Goal: Task Accomplishment & Management: Manage account settings

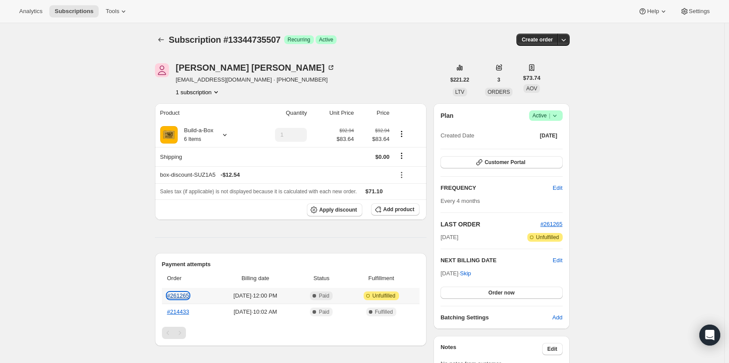
click at [184, 296] on link "#261265" at bounding box center [178, 295] width 22 height 7
click at [229, 134] on icon at bounding box center [224, 135] width 9 height 9
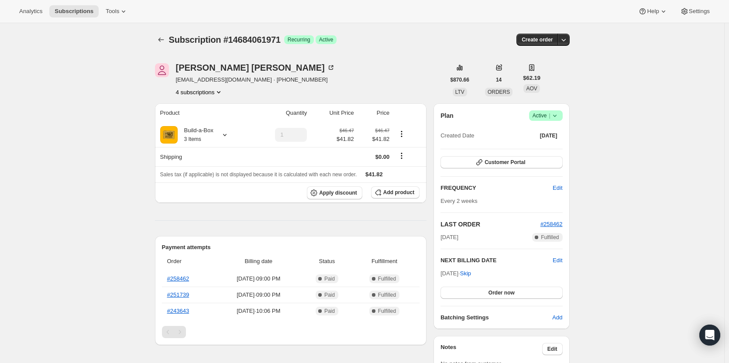
click at [559, 120] on span "Success Active |" at bounding box center [546, 115] width 34 height 10
click at [557, 144] on span "Cancel subscription" at bounding box center [548, 147] width 49 height 7
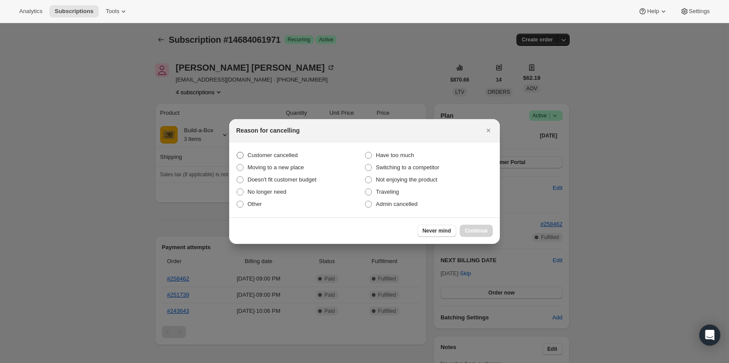
click at [268, 158] on span "Customer cancelled" at bounding box center [272, 155] width 50 height 7
click at [237, 152] on input "Customer cancelled" at bounding box center [237, 152] width 0 height 0
radio input "true"
click at [489, 231] on button "Continue" at bounding box center [476, 231] width 33 height 12
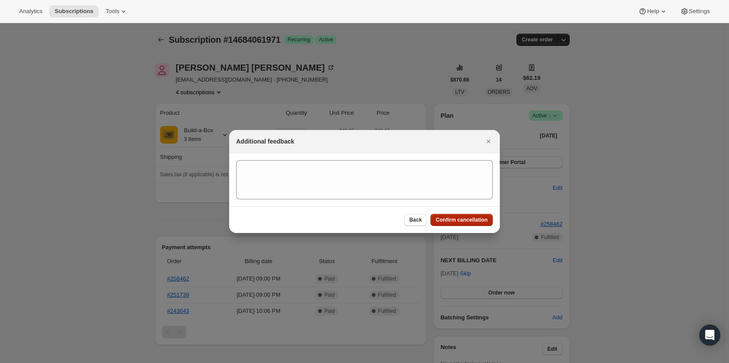
click at [466, 222] on span "Confirm cancellation" at bounding box center [462, 219] width 52 height 7
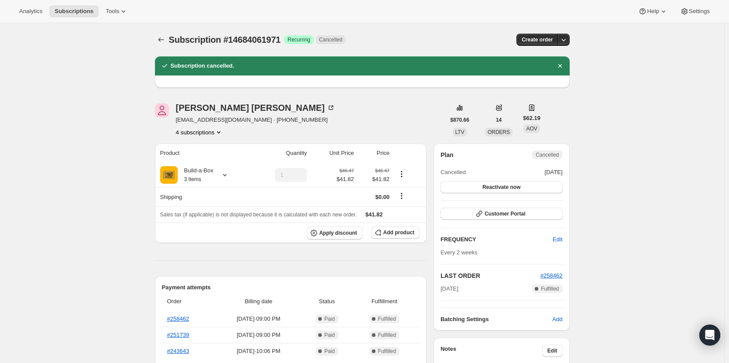
click at [213, 133] on button "4 subscriptions" at bounding box center [200, 132] width 48 height 9
click at [213, 141] on button "12910461203" at bounding box center [202, 148] width 66 height 14
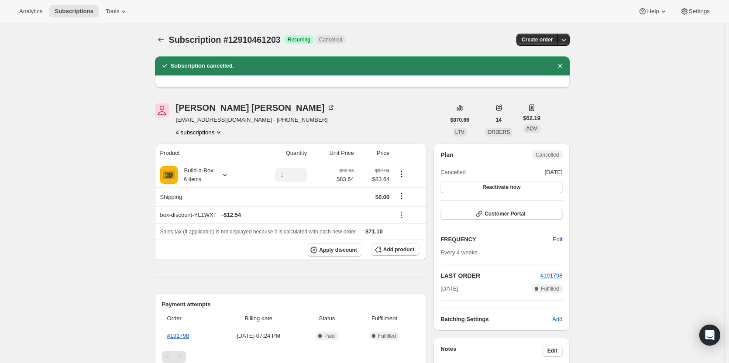
click at [203, 129] on button "4 subscriptions" at bounding box center [200, 132] width 48 height 9
click at [201, 167] on span "13436649747" at bounding box center [202, 163] width 61 height 9
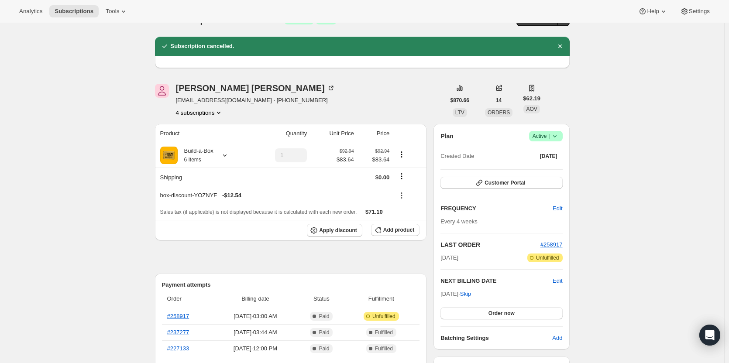
scroll to position [44, 0]
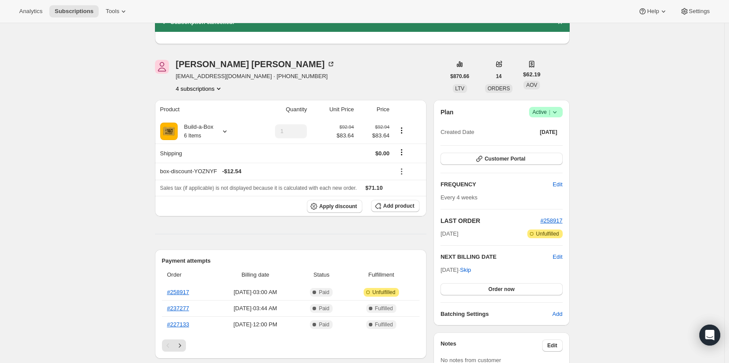
click at [543, 113] on span "Active |" at bounding box center [545, 112] width 27 height 9
click at [546, 148] on span "Cancel subscription" at bounding box center [548, 144] width 49 height 9
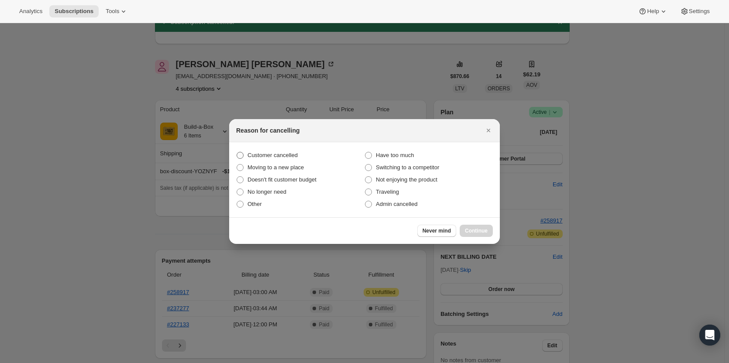
click at [270, 155] on span "Customer cancelled" at bounding box center [272, 155] width 50 height 7
click at [237, 152] on input "Customer cancelled" at bounding box center [237, 152] width 0 height 0
radio input "true"
click at [473, 226] on button "Continue" at bounding box center [476, 231] width 33 height 12
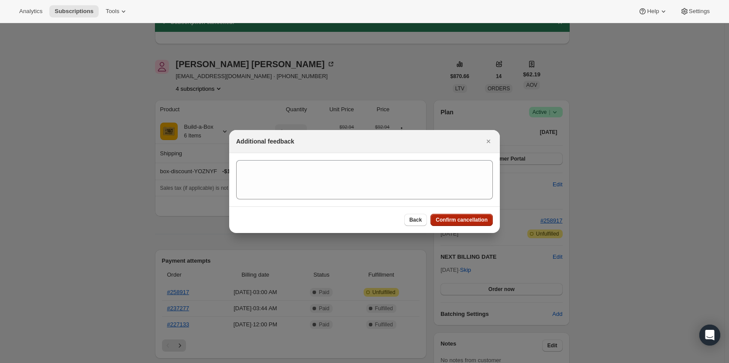
click at [466, 218] on span "Confirm cancellation" at bounding box center [462, 219] width 52 height 7
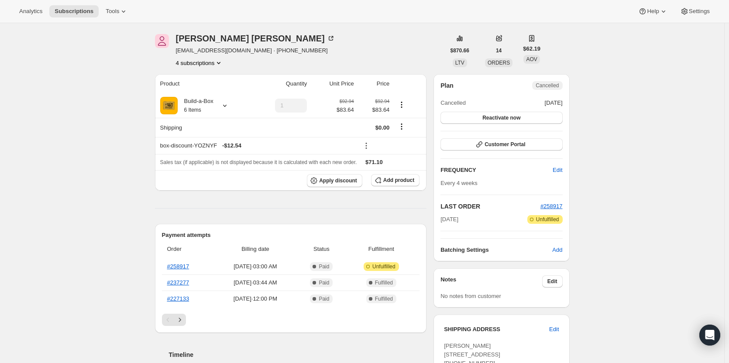
scroll to position [131, 0]
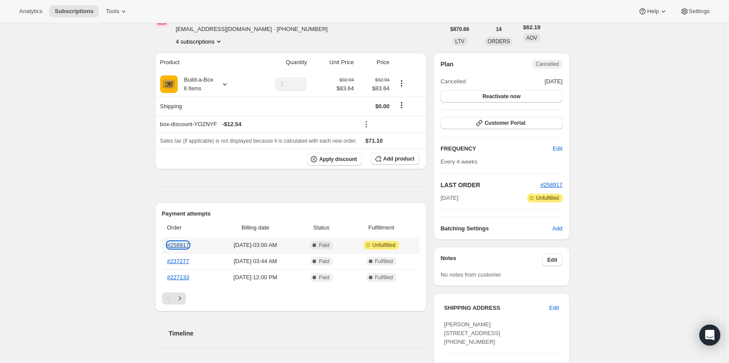
click at [183, 242] on link "#258917" at bounding box center [178, 245] width 22 height 7
click at [203, 44] on button "4 subscriptions" at bounding box center [200, 41] width 48 height 9
click at [201, 85] on span "14684061971" at bounding box center [189, 87] width 35 height 7
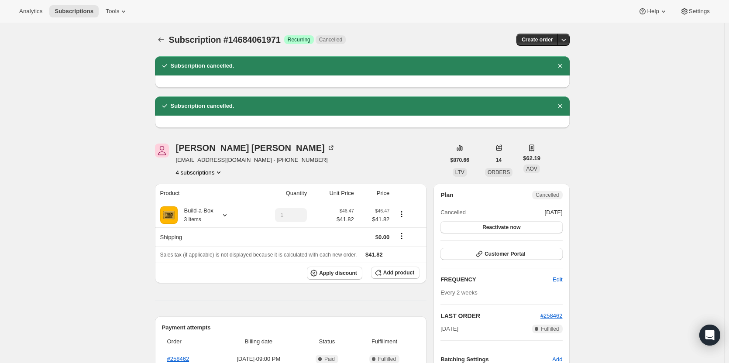
click at [202, 173] on button "4 subscriptions" at bounding box center [200, 172] width 48 height 9
click at [213, 230] on span "14999421203" at bounding box center [202, 233] width 61 height 9
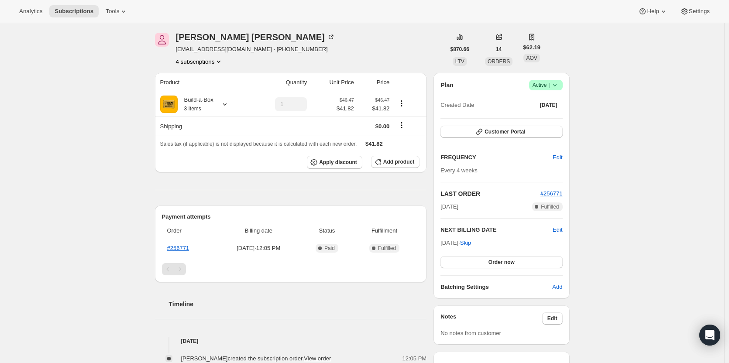
scroll to position [87, 0]
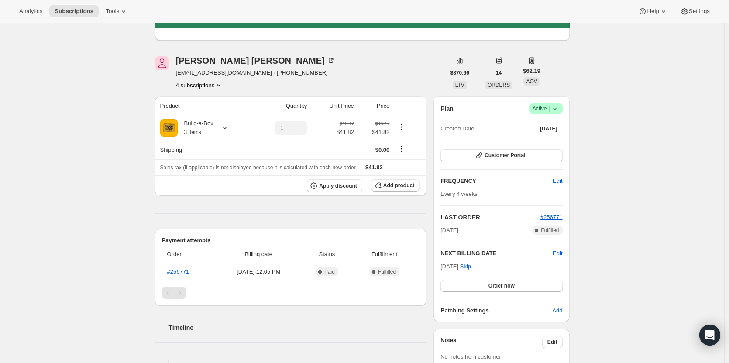
click at [563, 104] on span "Success Active |" at bounding box center [546, 108] width 34 height 10
click at [538, 139] on span "Cancel subscription" at bounding box center [548, 140] width 49 height 7
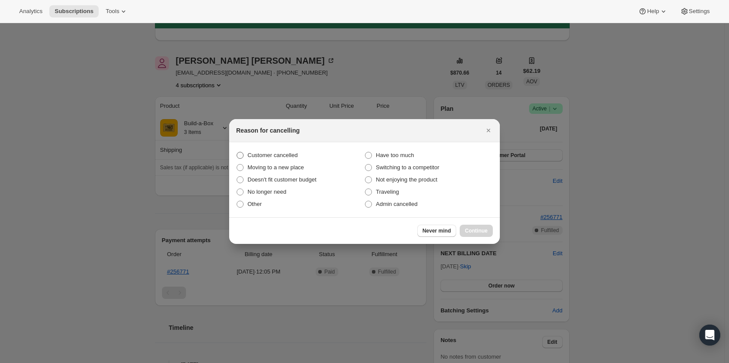
click at [278, 158] on span "Customer cancelled" at bounding box center [272, 155] width 50 height 7
click at [237, 152] on input "Customer cancelled" at bounding box center [237, 152] width 0 height 0
radio input "true"
click at [473, 230] on span "Continue" at bounding box center [476, 230] width 23 height 7
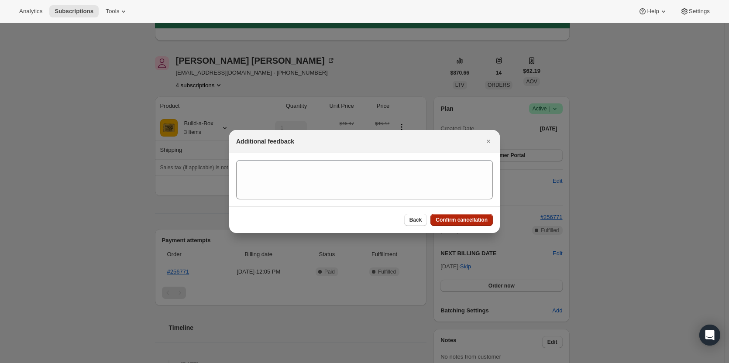
click at [469, 222] on span "Confirm cancellation" at bounding box center [462, 219] width 52 height 7
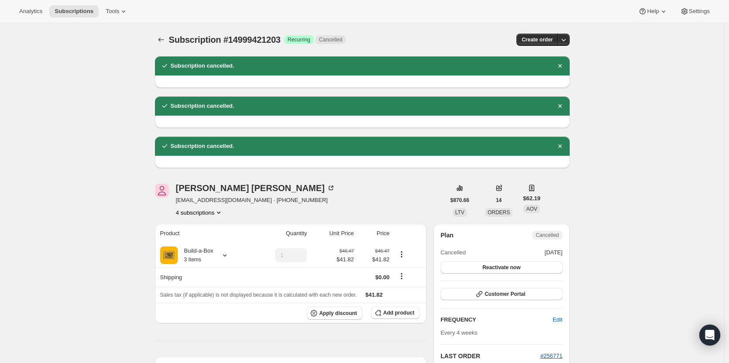
click at [213, 215] on button "4 subscriptions" at bounding box center [200, 212] width 48 height 9
click at [210, 247] on span "13436649747" at bounding box center [202, 244] width 61 height 9
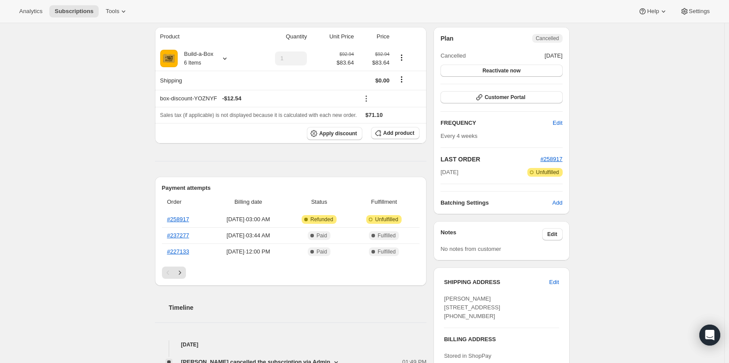
scroll to position [218, 0]
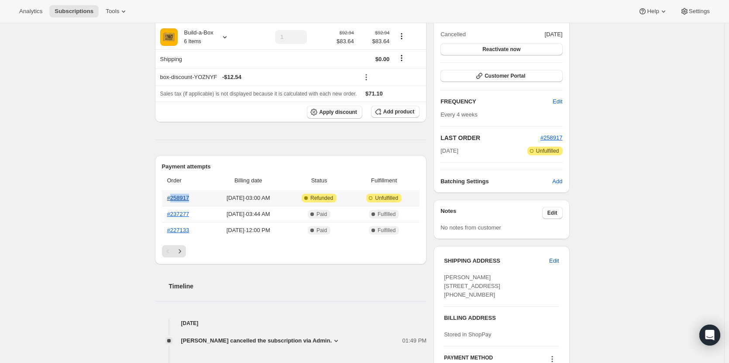
drag, startPoint x: 191, startPoint y: 199, endPoint x: 173, endPoint y: 199, distance: 18.3
click at [173, 199] on th "#258917" at bounding box center [186, 198] width 48 height 16
copy link "258917"
